Goal: Information Seeking & Learning: Check status

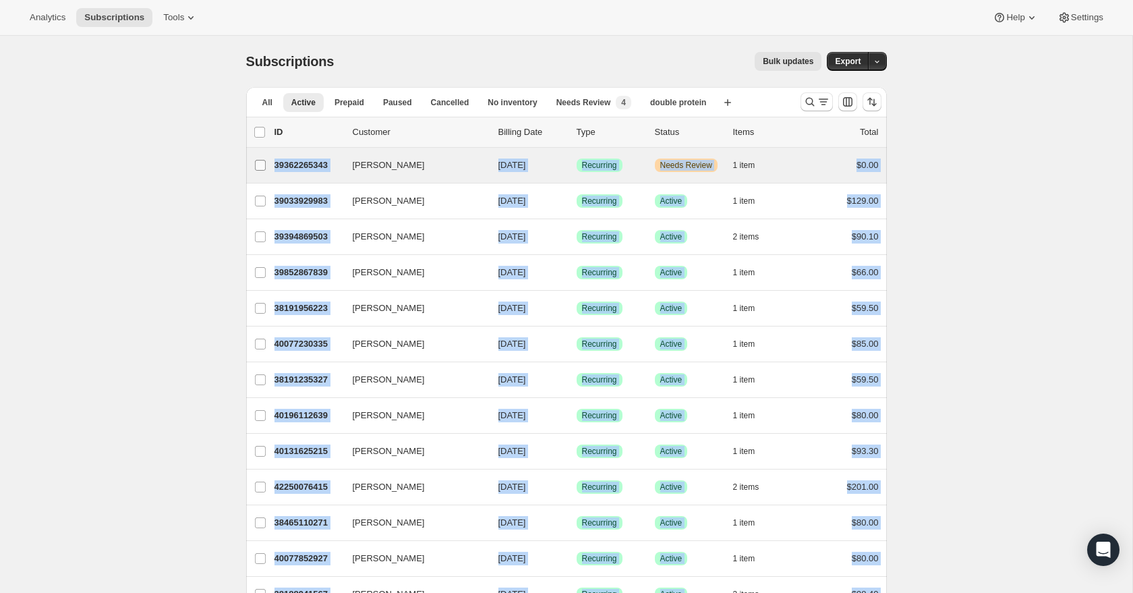
drag, startPoint x: 895, startPoint y: 522, endPoint x: 253, endPoint y: 165, distance: 734.7
copy ul "[PERSON_NAME] 39362265343 [PERSON_NAME] [DATE] Success Recurring Warning Needs …"
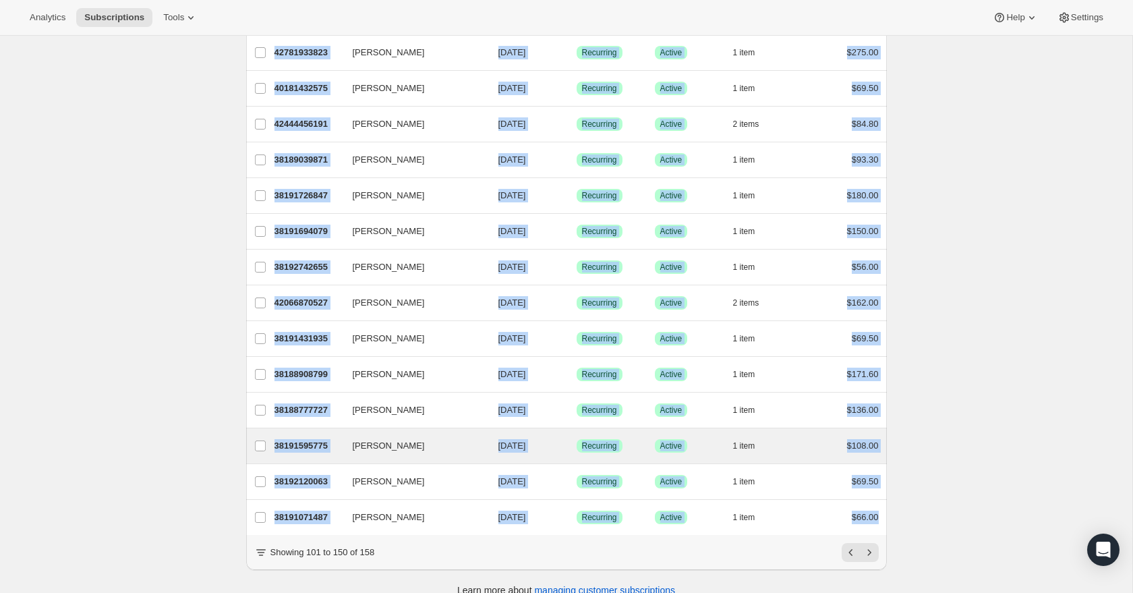
scroll to position [1417, 0]
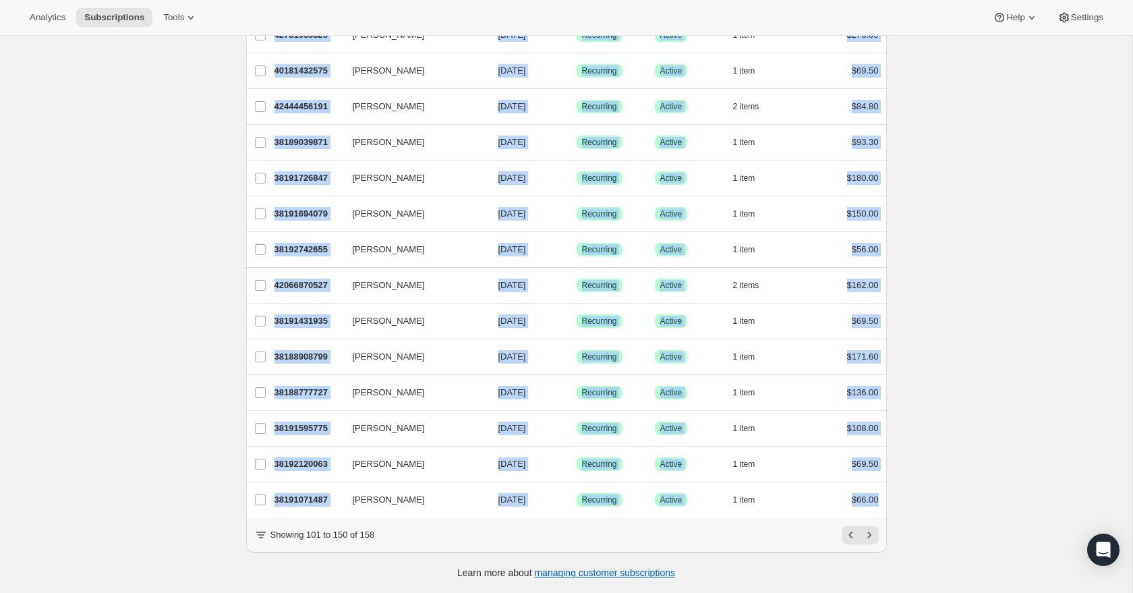
click at [877, 533] on button "Next" at bounding box center [869, 534] width 19 height 19
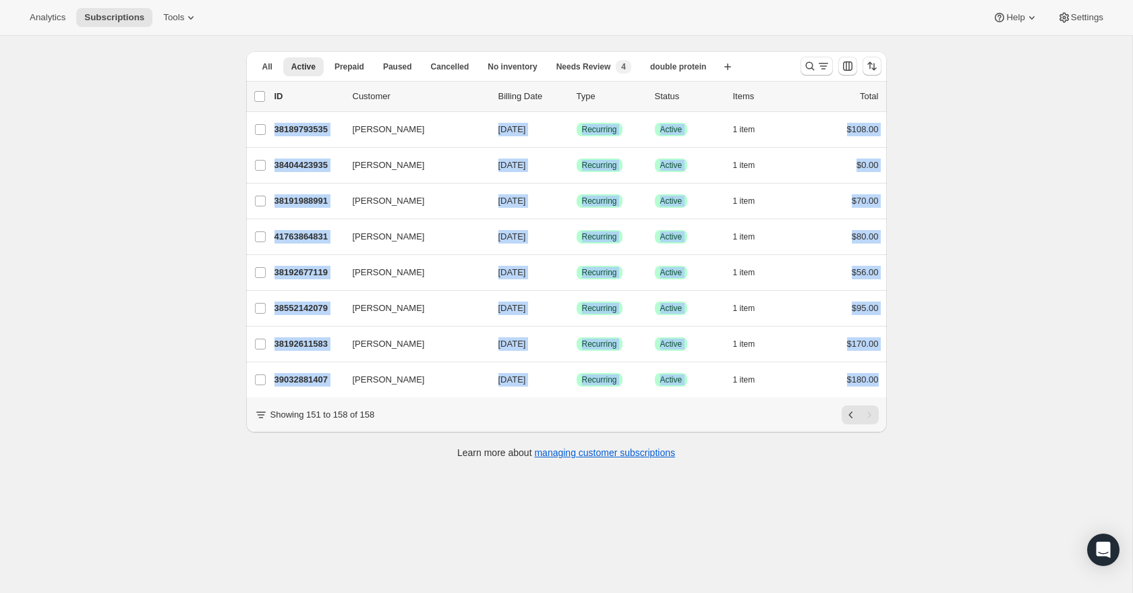
scroll to position [36, 0]
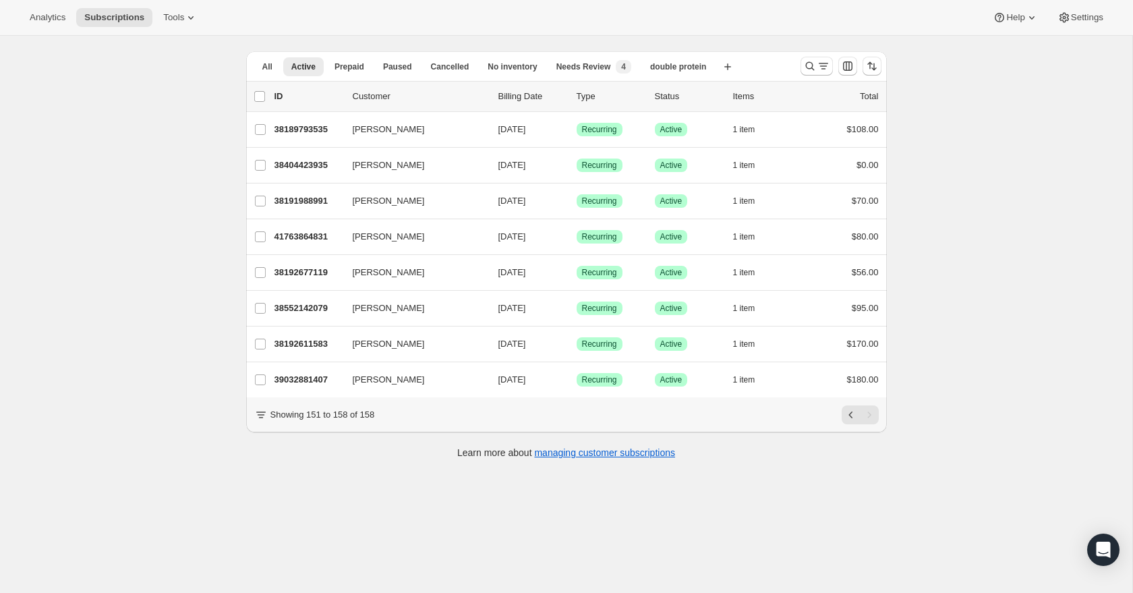
click at [917, 399] on div "Subscriptions. This page is ready Subscriptions Bulk updates More actions Bulk …" at bounding box center [566, 296] width 1132 height 593
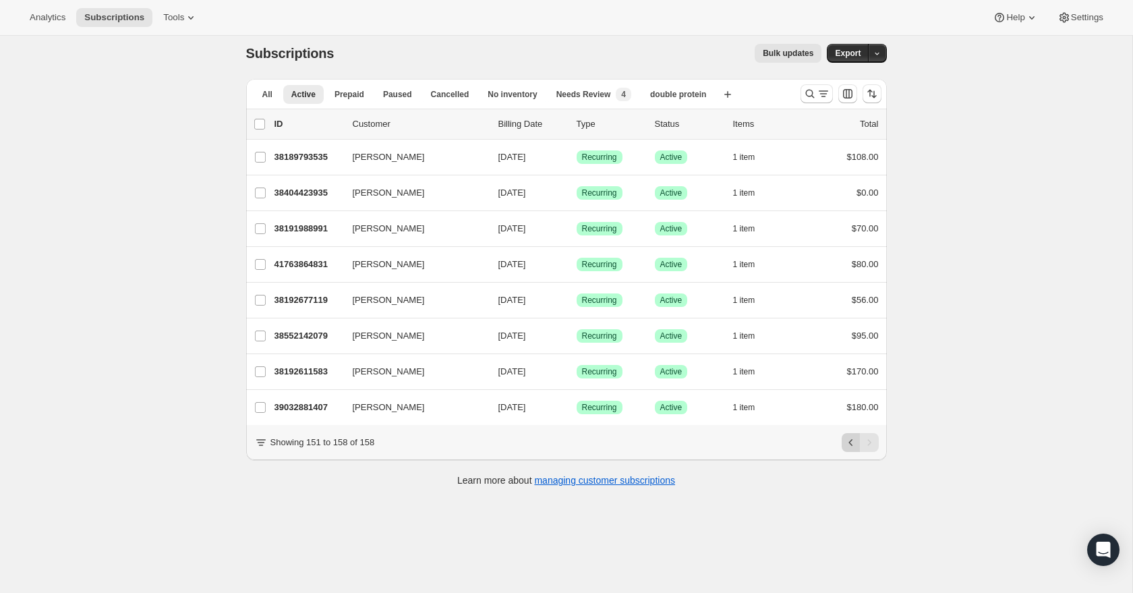
scroll to position [9, 0]
click at [854, 448] on button "Previous" at bounding box center [850, 441] width 19 height 19
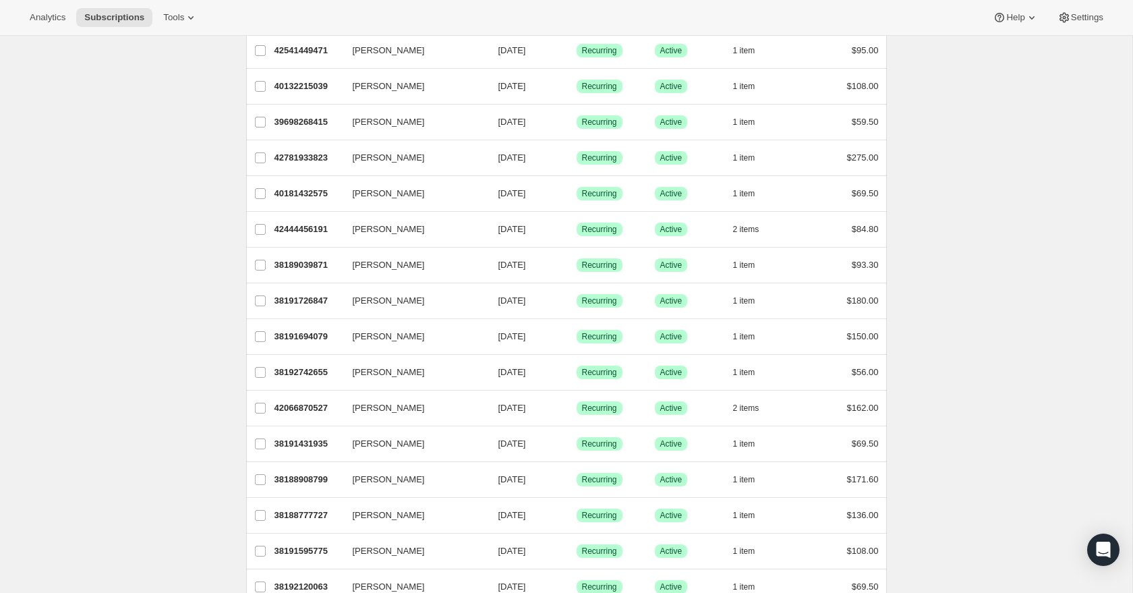
scroll to position [1417, 0]
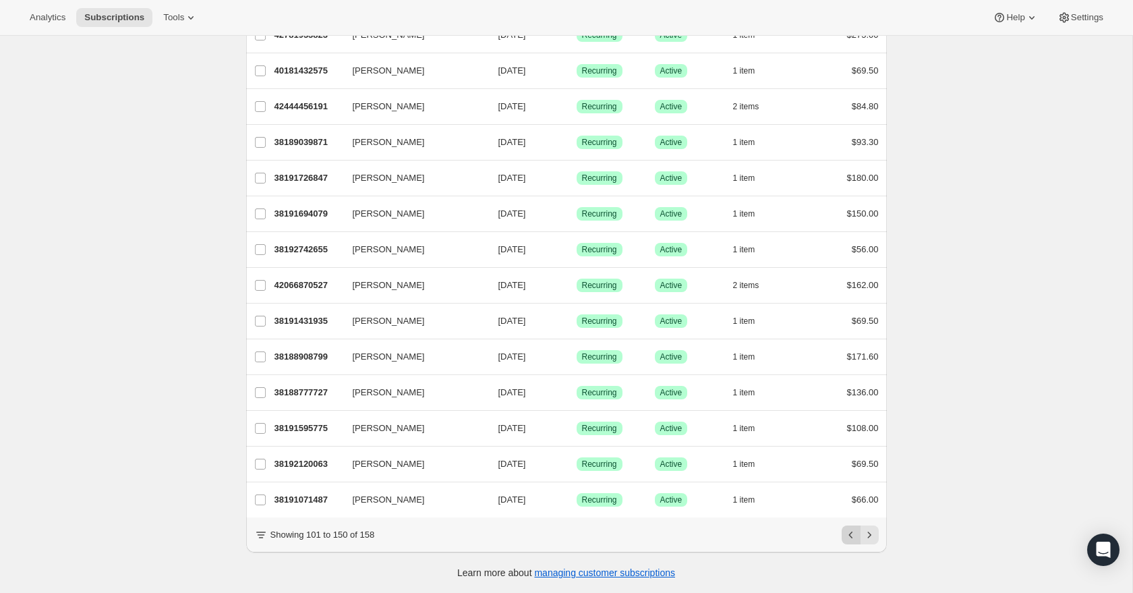
click at [856, 529] on icon "Previous" at bounding box center [850, 534] width 13 height 13
click at [852, 532] on icon "Previous" at bounding box center [850, 534] width 13 height 13
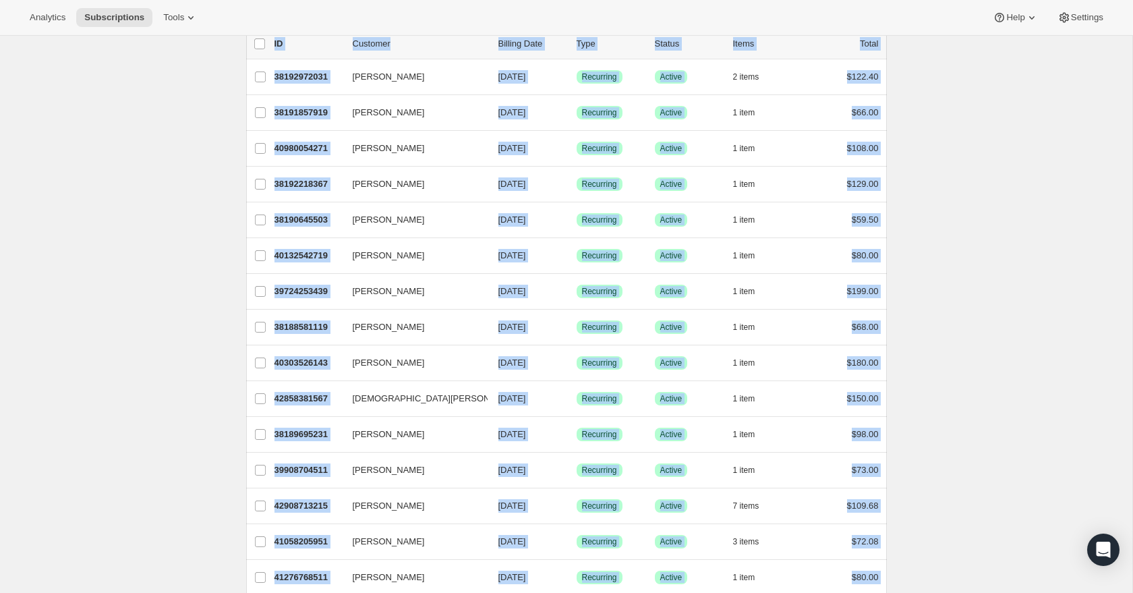
scroll to position [0, 0]
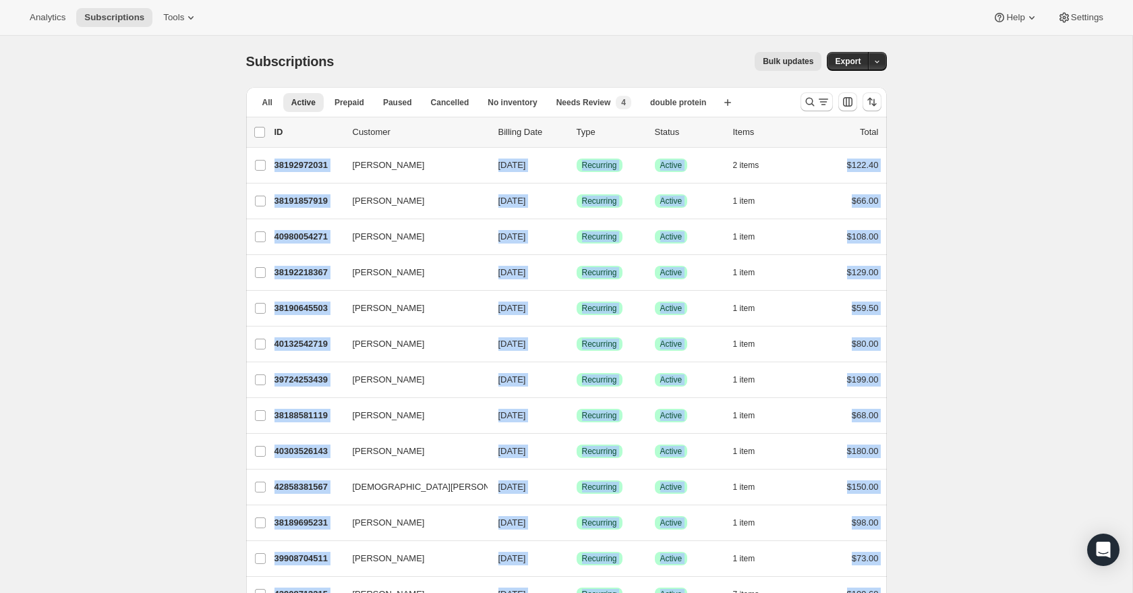
drag, startPoint x: 889, startPoint y: 496, endPoint x: 238, endPoint y: 156, distance: 735.0
copy ul "[PERSON_NAME] 38192972031 [PERSON_NAME] [DATE] Success Recurring Success Active…"
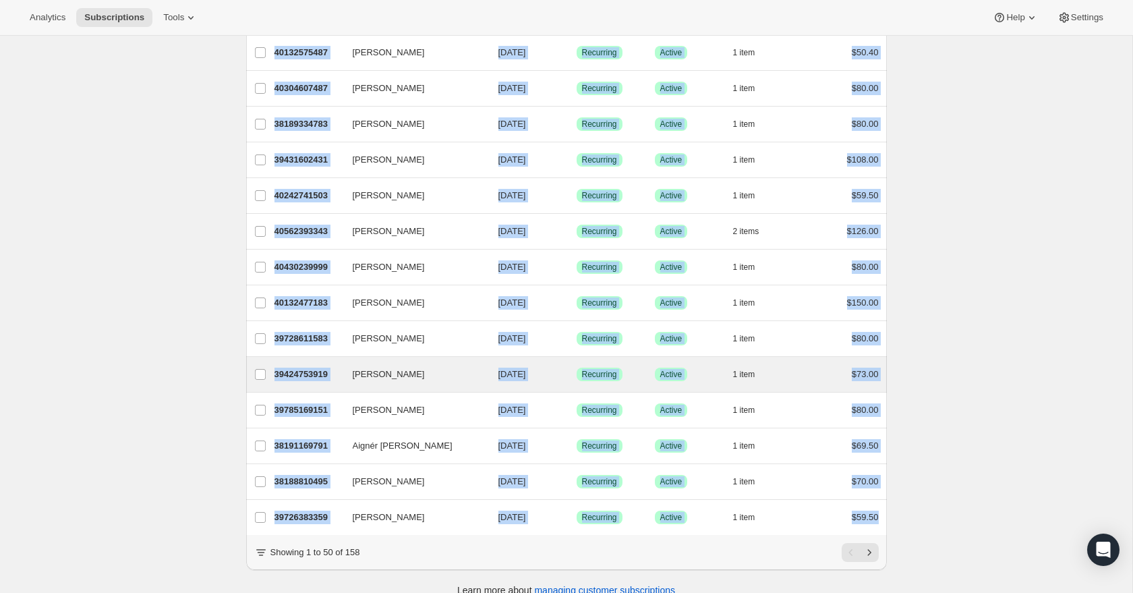
scroll to position [1417, 0]
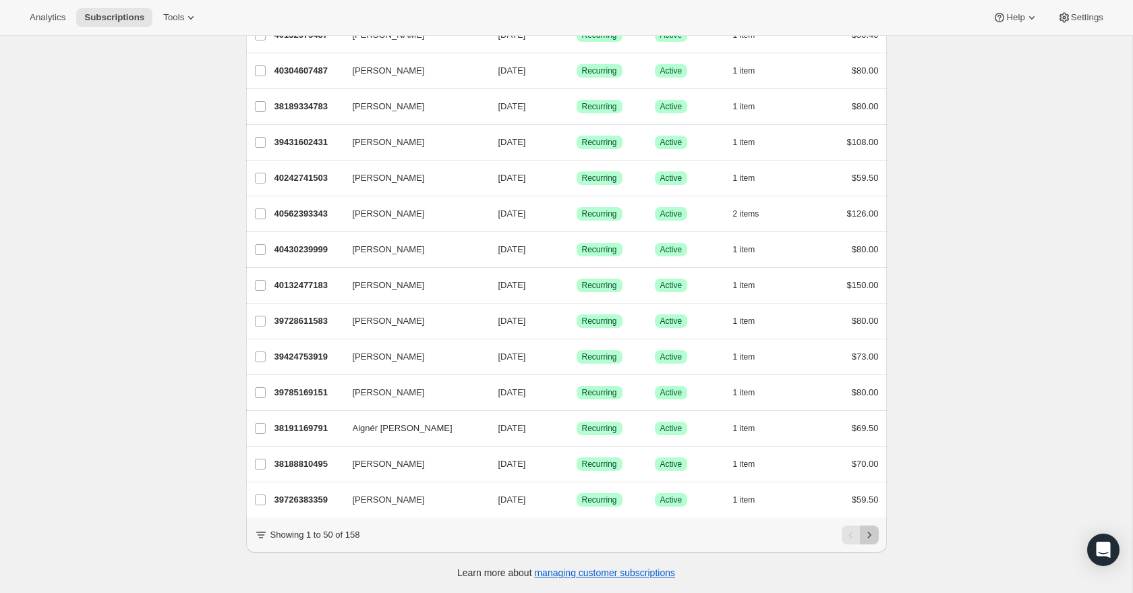
drag, startPoint x: 869, startPoint y: 533, endPoint x: 950, endPoint y: 485, distance: 94.0
click at [869, 533] on icon "Next" at bounding box center [868, 534] width 13 height 13
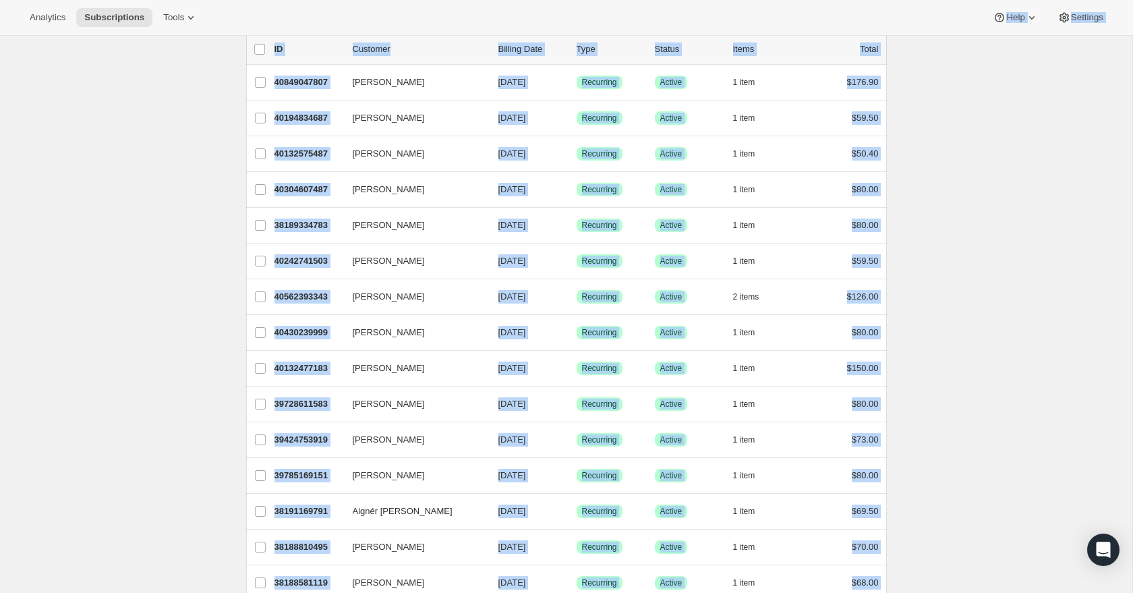
scroll to position [0, 0]
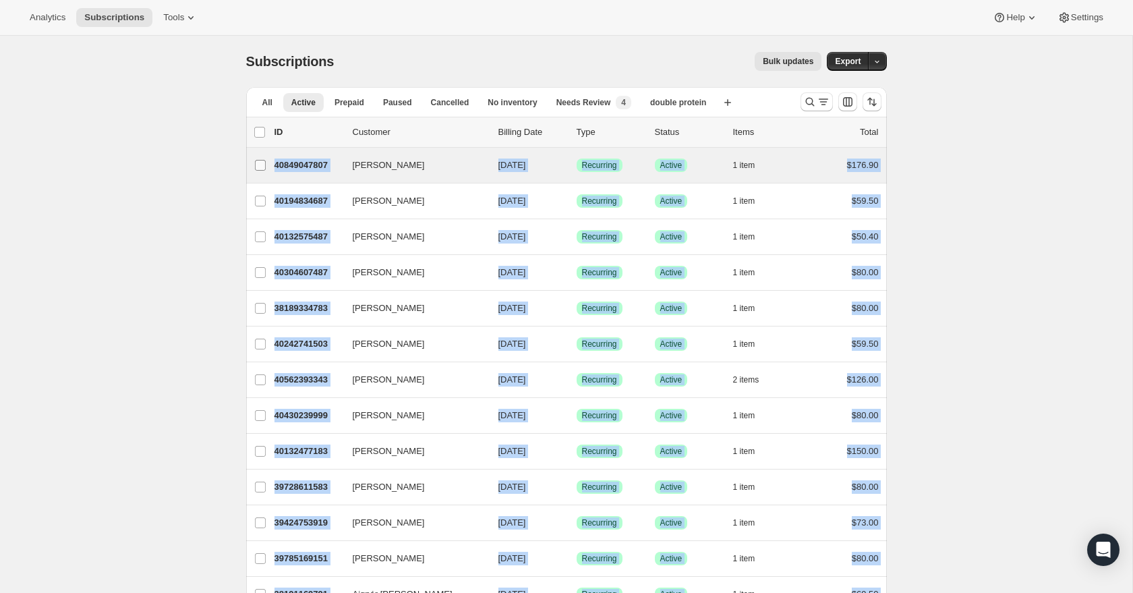
drag, startPoint x: 894, startPoint y: 502, endPoint x: 252, endPoint y: 165, distance: 725.0
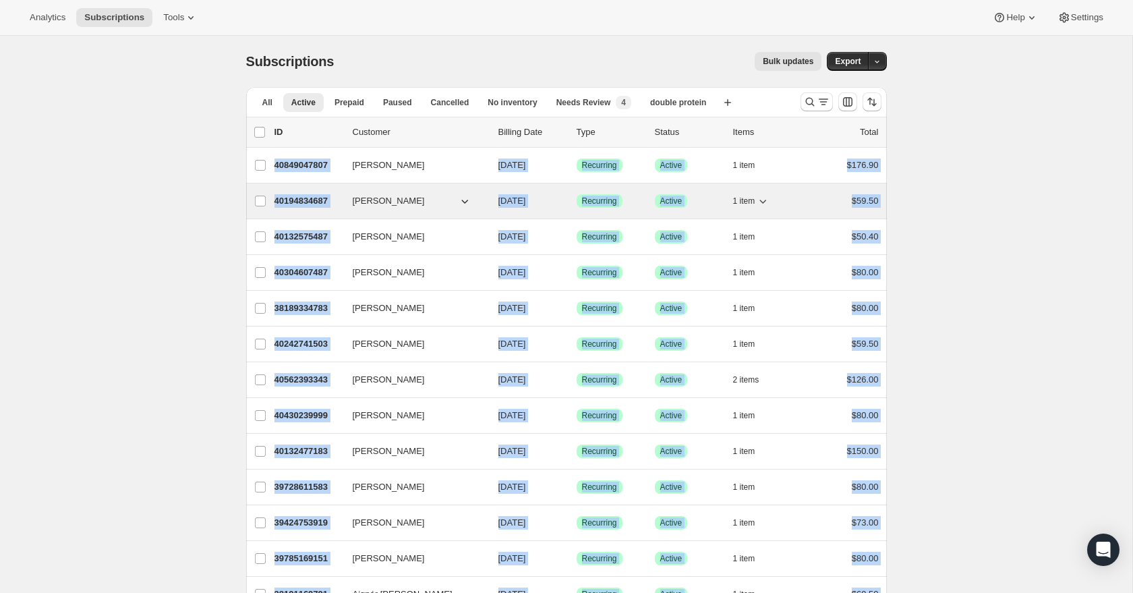
copy ul "[PERSON_NAME] 40849047807 [PERSON_NAME] [DATE] Success Recurring Success Active…"
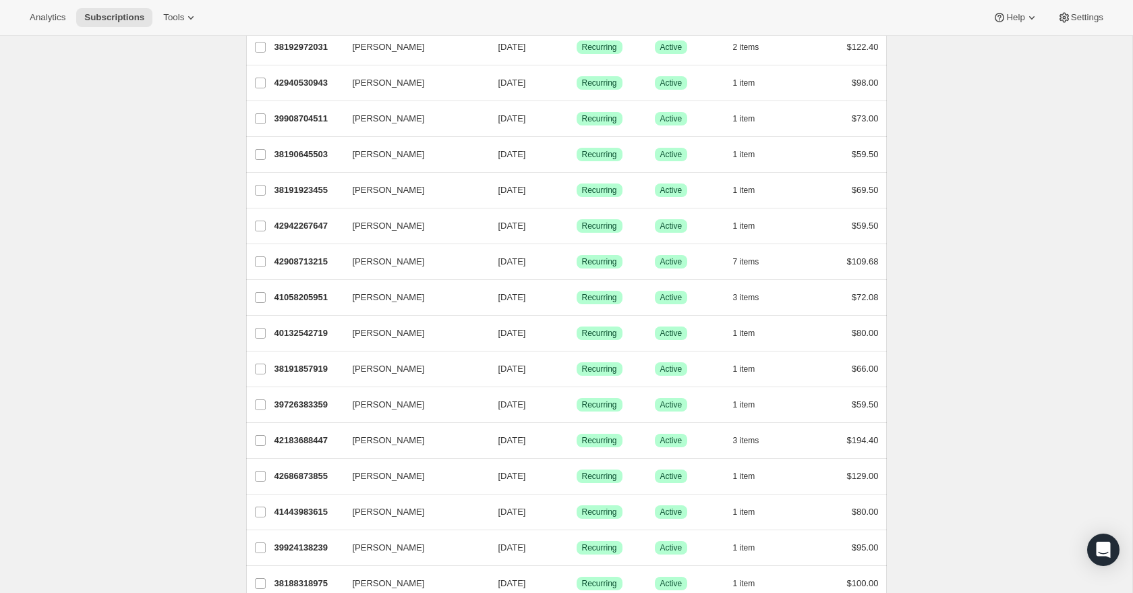
scroll to position [1417, 0]
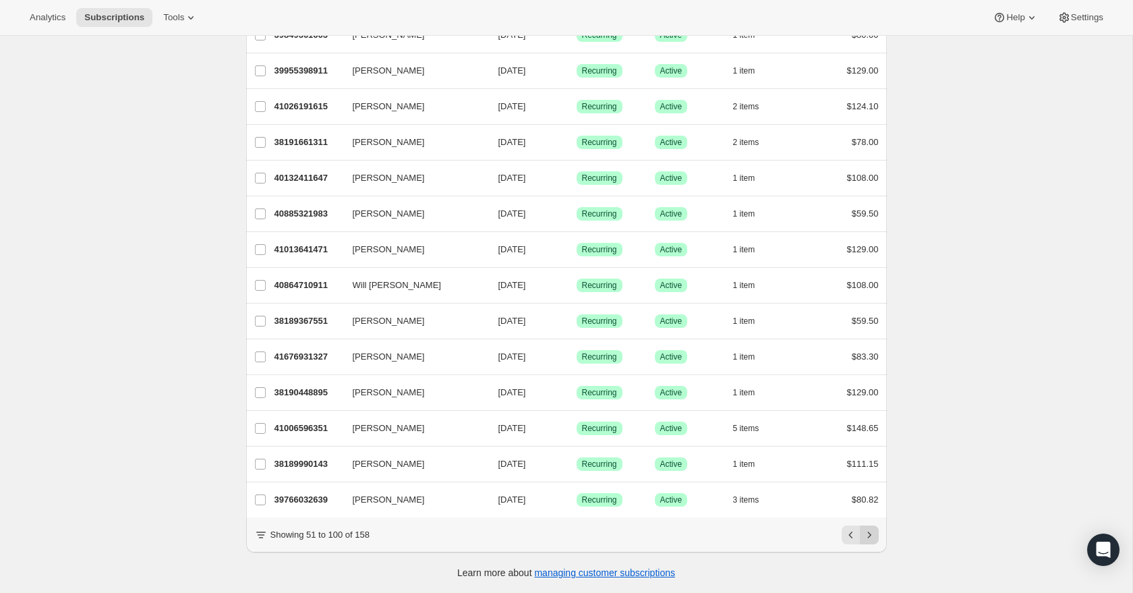
click at [874, 542] on button "Next" at bounding box center [869, 534] width 19 height 19
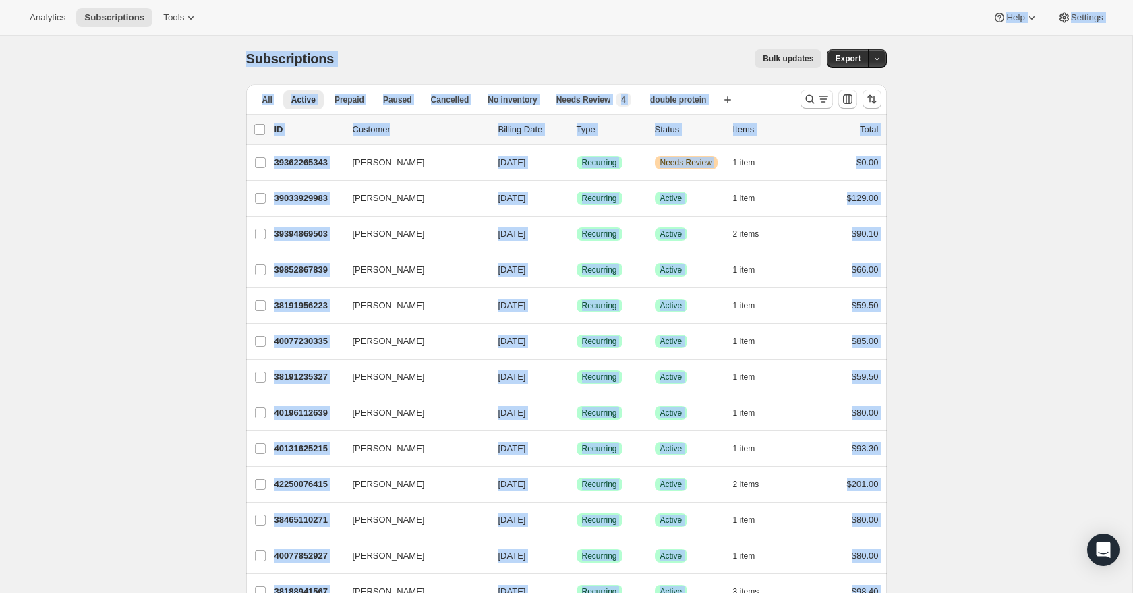
scroll to position [0, 0]
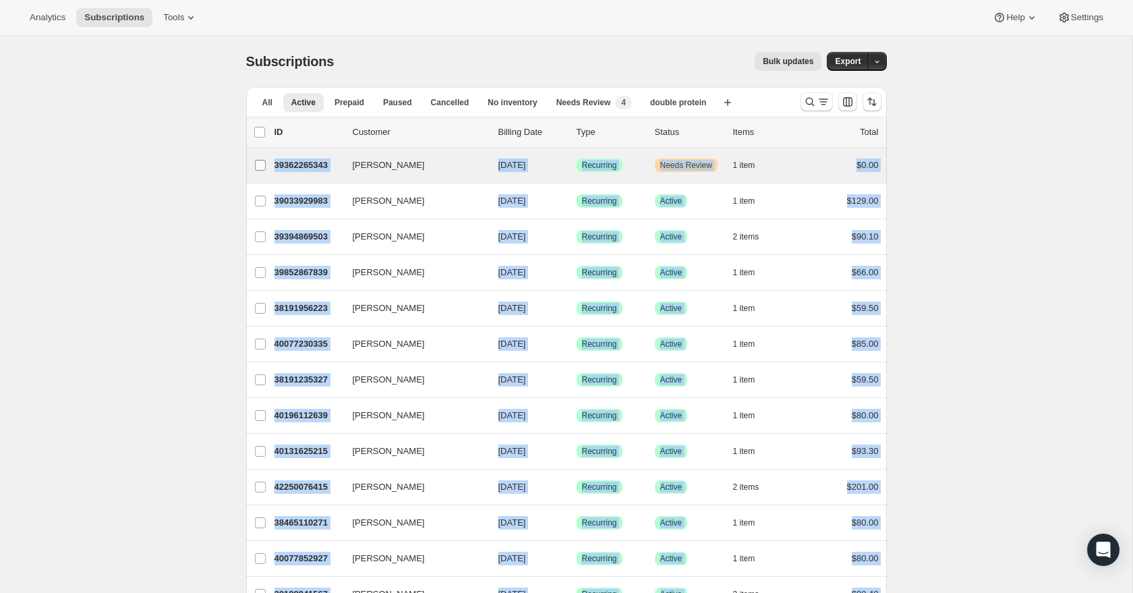
drag, startPoint x: 895, startPoint y: 256, endPoint x: 260, endPoint y: 156, distance: 643.0
copy ul "[PERSON_NAME] 39362265343 [PERSON_NAME] [DATE] Success Recurring Warning Needs …"
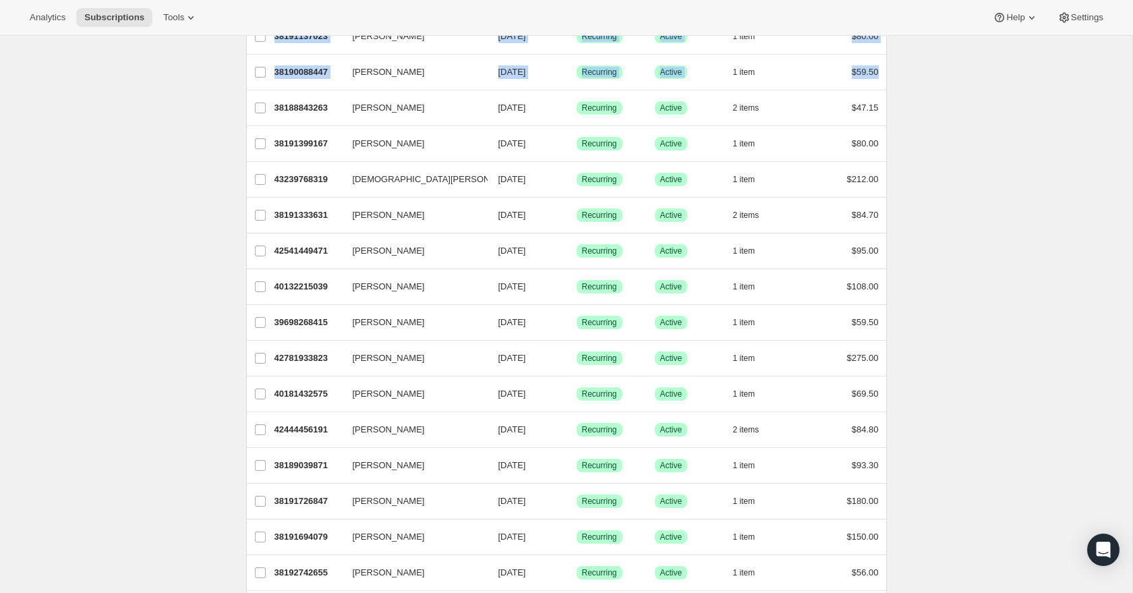
scroll to position [1024, 0]
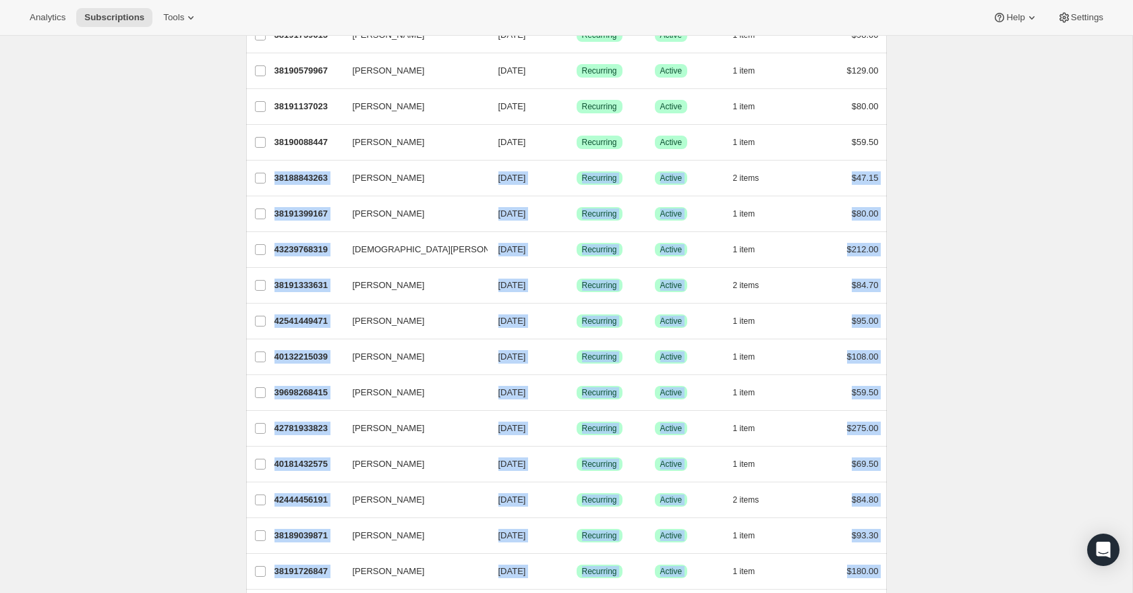
drag, startPoint x: 910, startPoint y: 470, endPoint x: 225, endPoint y: 179, distance: 745.0
copy ul "[PERSON_NAME] 38188843263 [PERSON_NAME] [DATE] Success Recurring Success Active…"
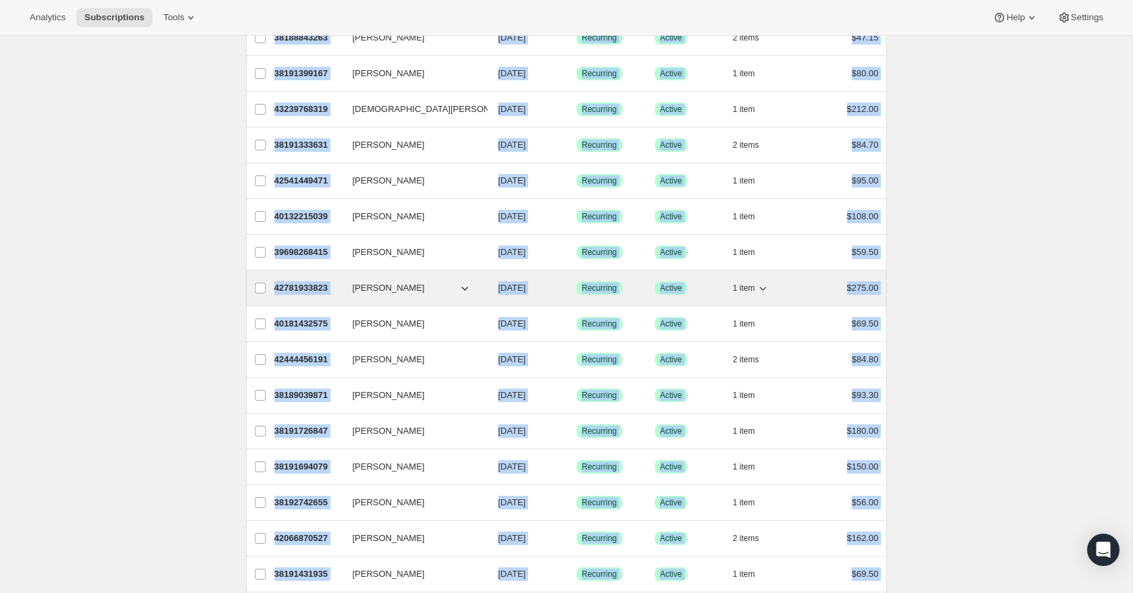
scroll to position [1417, 0]
